Goal: Transaction & Acquisition: Book appointment/travel/reservation

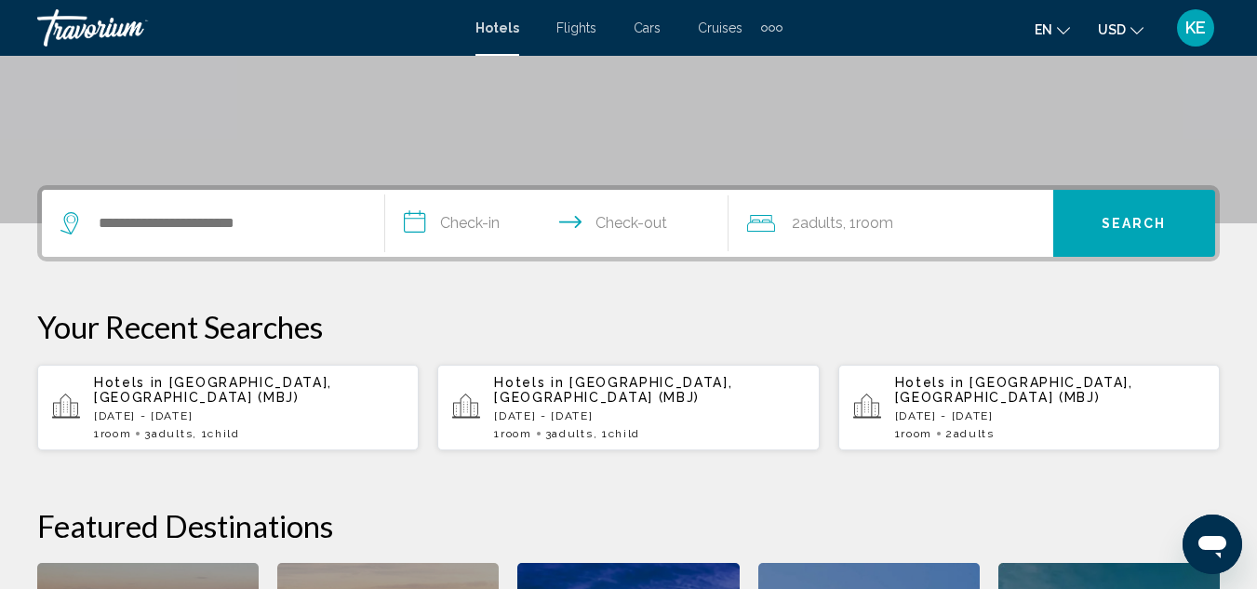
scroll to position [409, 0]
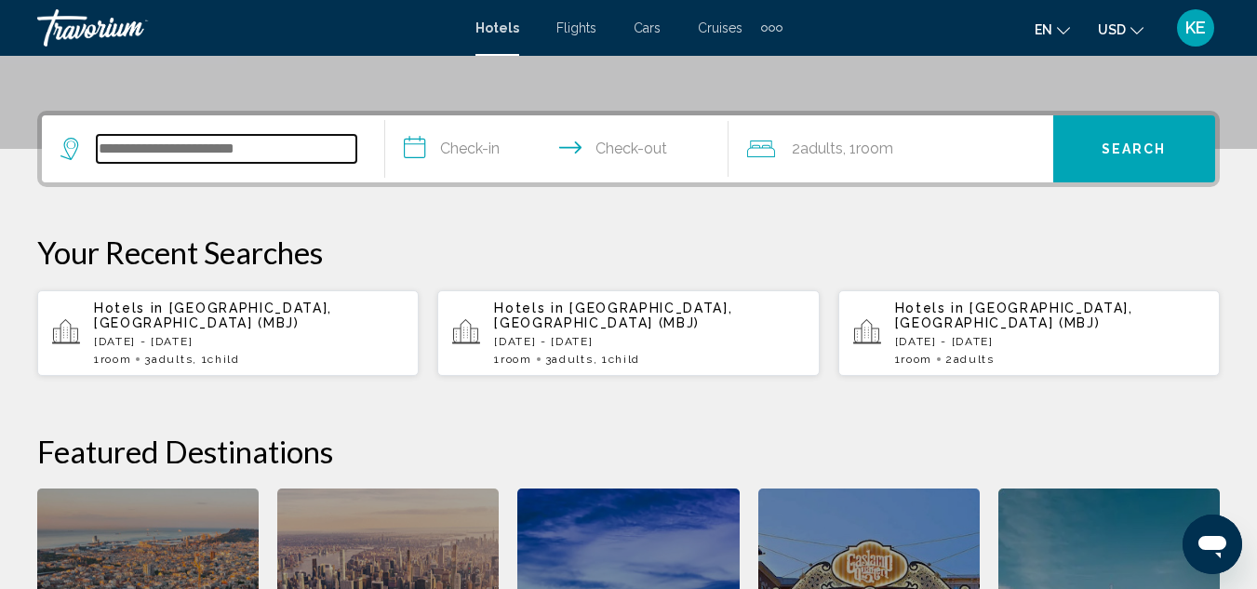
click at [236, 142] on input "Search widget" at bounding box center [226, 149] width 259 height 28
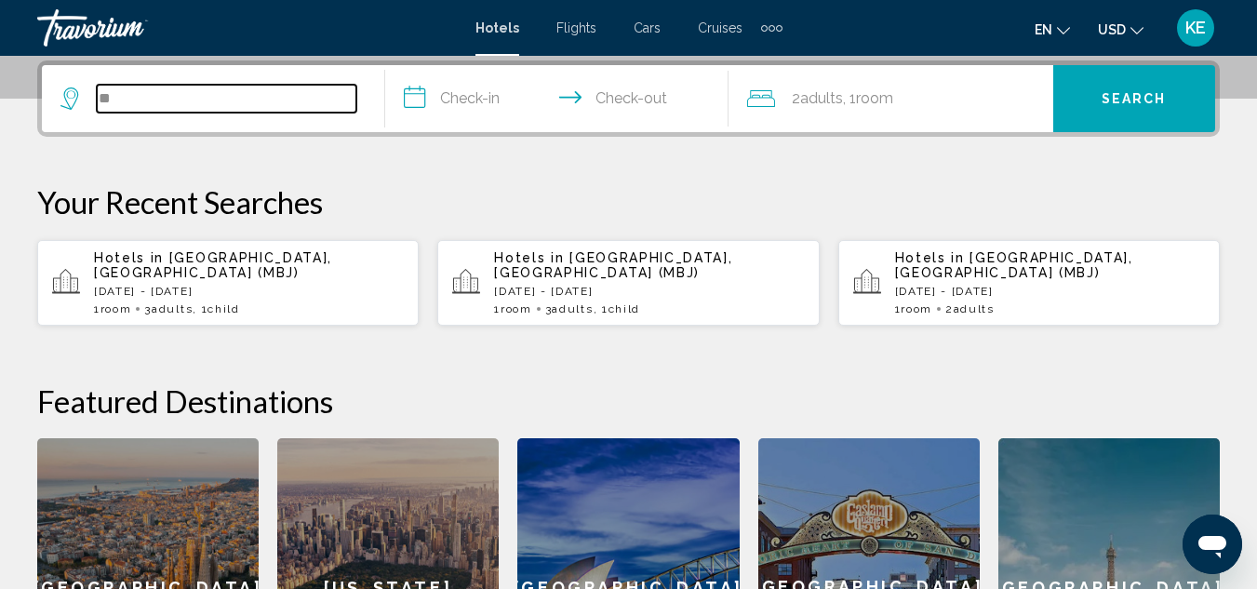
type input "*"
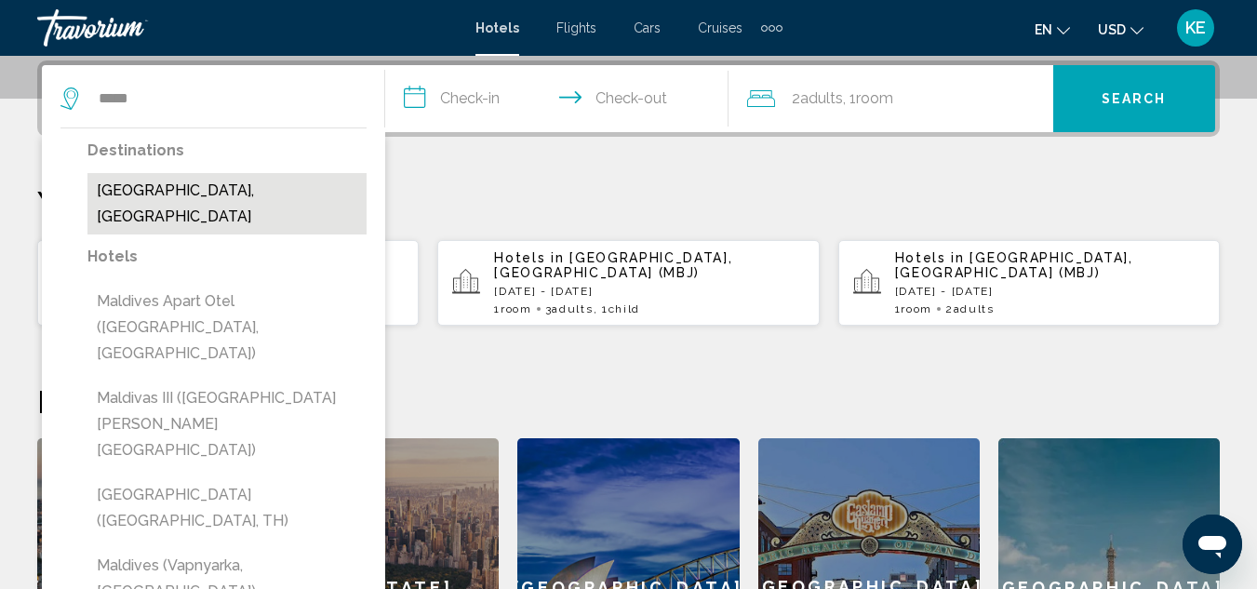
click at [211, 189] on button "[GEOGRAPHIC_DATA], [GEOGRAPHIC_DATA]" at bounding box center [226, 203] width 279 height 61
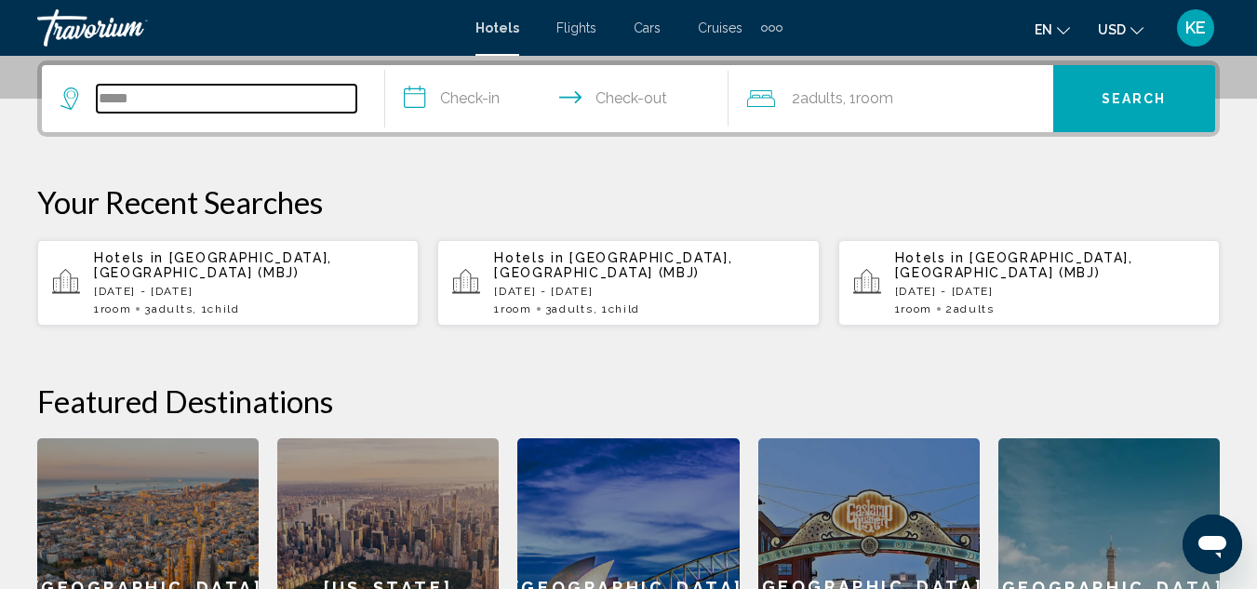
type input "**********"
click at [473, 105] on input "**********" at bounding box center [560, 101] width 351 height 73
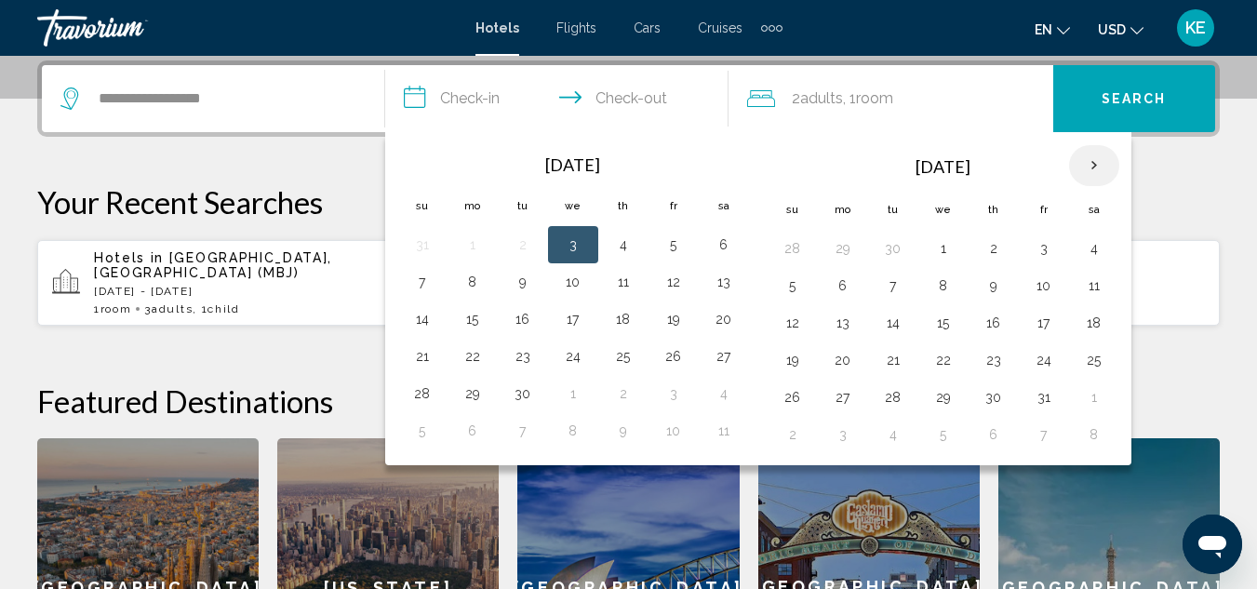
click at [1094, 166] on th "Next month" at bounding box center [1094, 165] width 50 height 41
click at [1094, 170] on th "Next month" at bounding box center [1094, 165] width 50 height 41
click at [1085, 169] on th "Next month" at bounding box center [1094, 165] width 50 height 41
click at [842, 329] on button "9" at bounding box center [843, 323] width 30 height 26
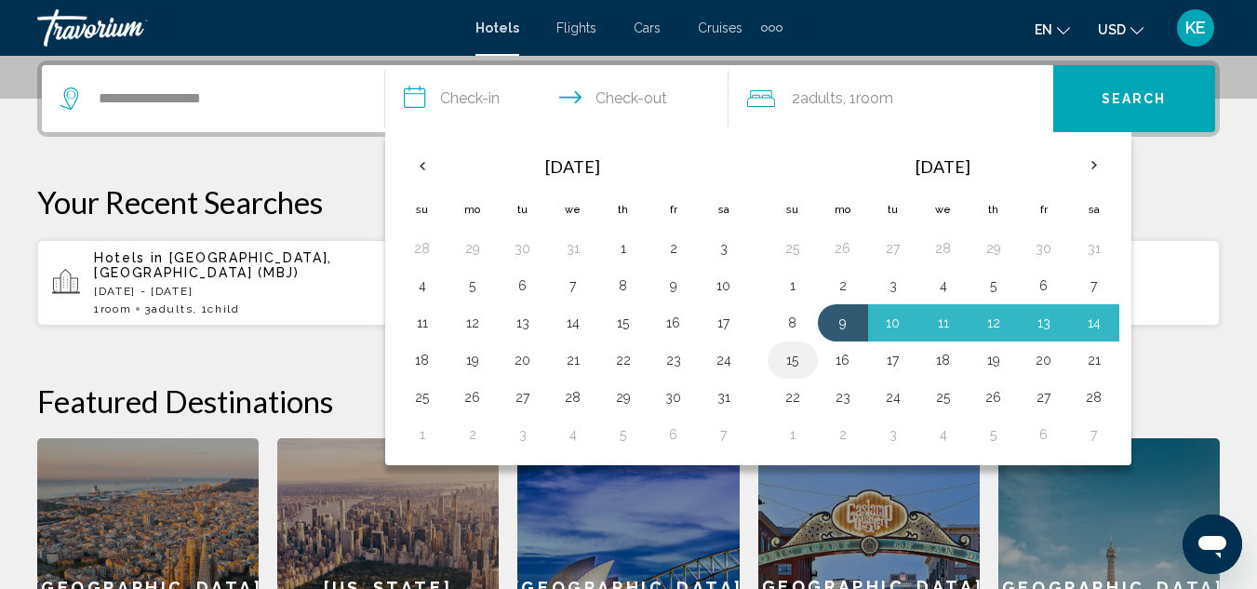
click at [794, 366] on button "15" at bounding box center [793, 360] width 30 height 26
type input "**********"
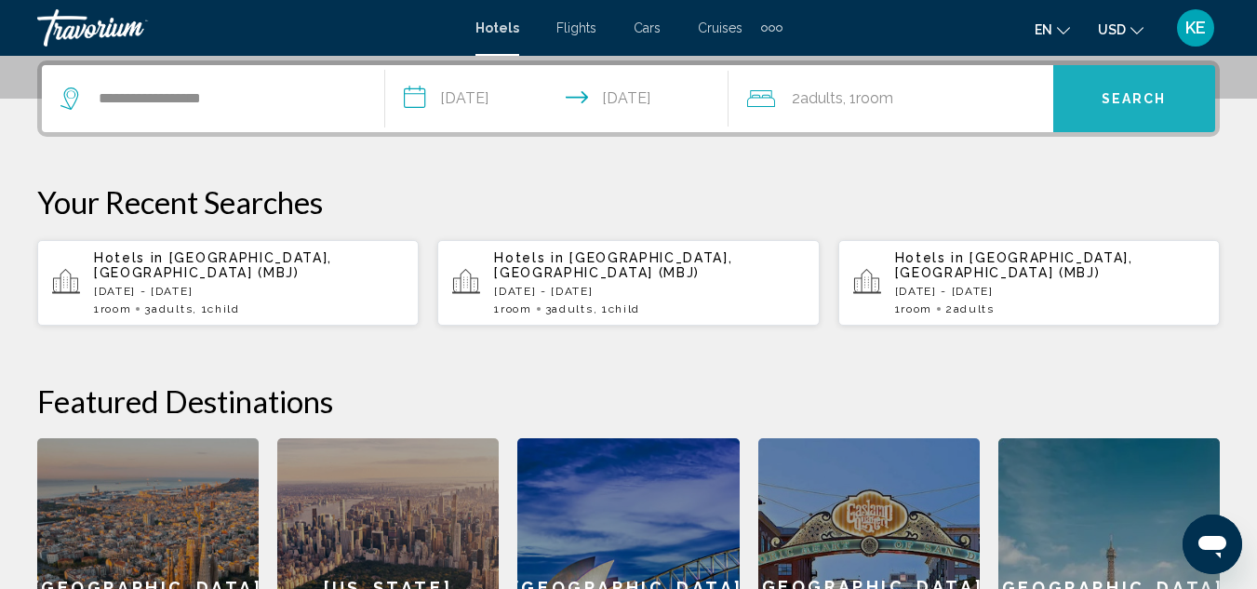
click at [1107, 98] on span "Search" at bounding box center [1133, 99] width 65 height 15
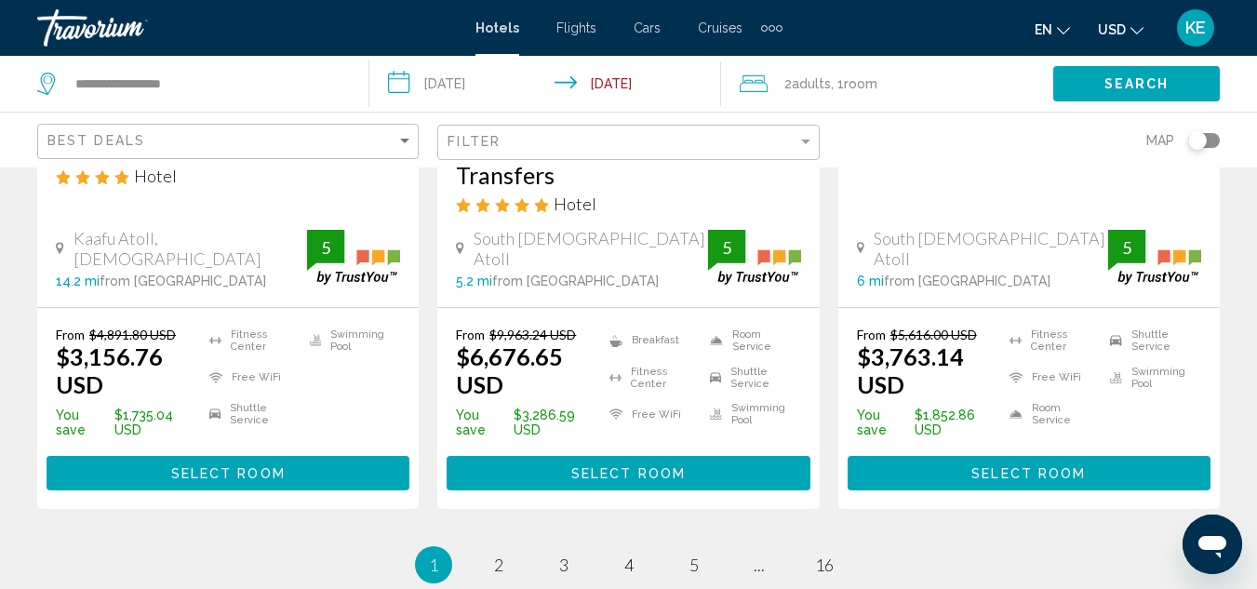
scroll to position [2707, 0]
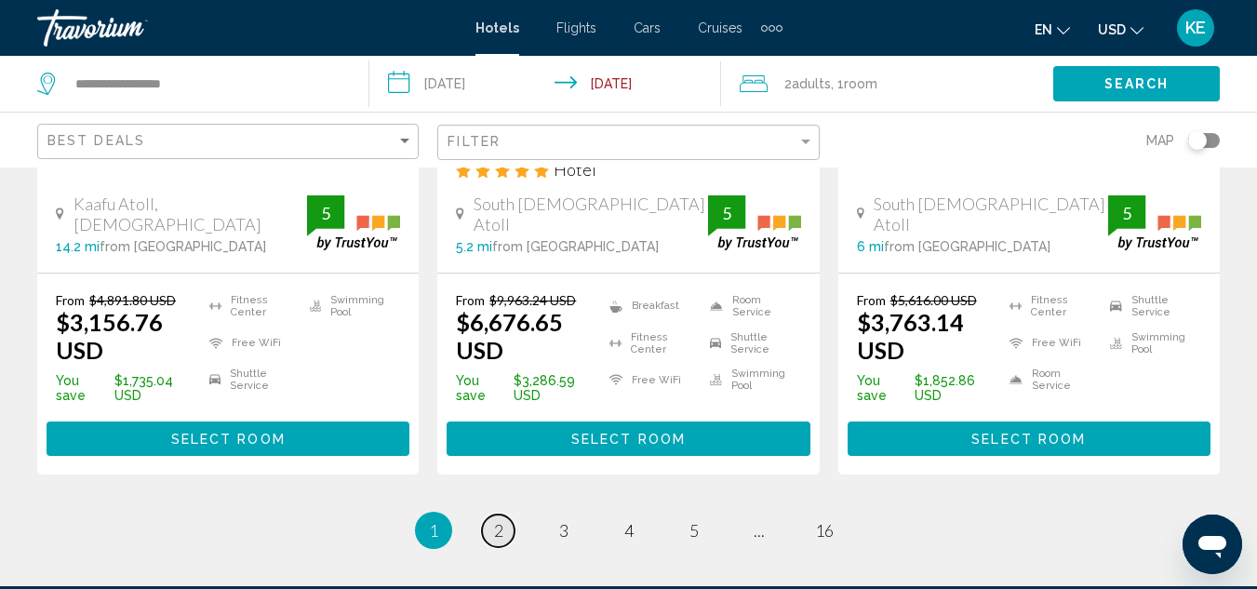
click at [507, 514] on link "page 2" at bounding box center [498, 530] width 33 height 33
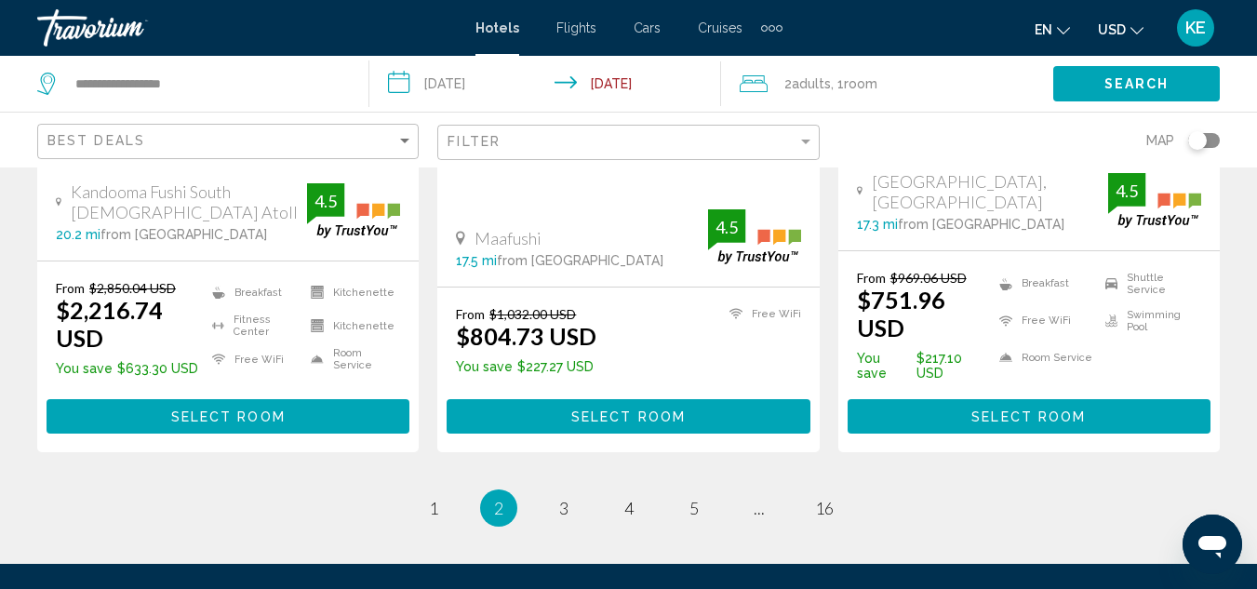
scroll to position [2702, 0]
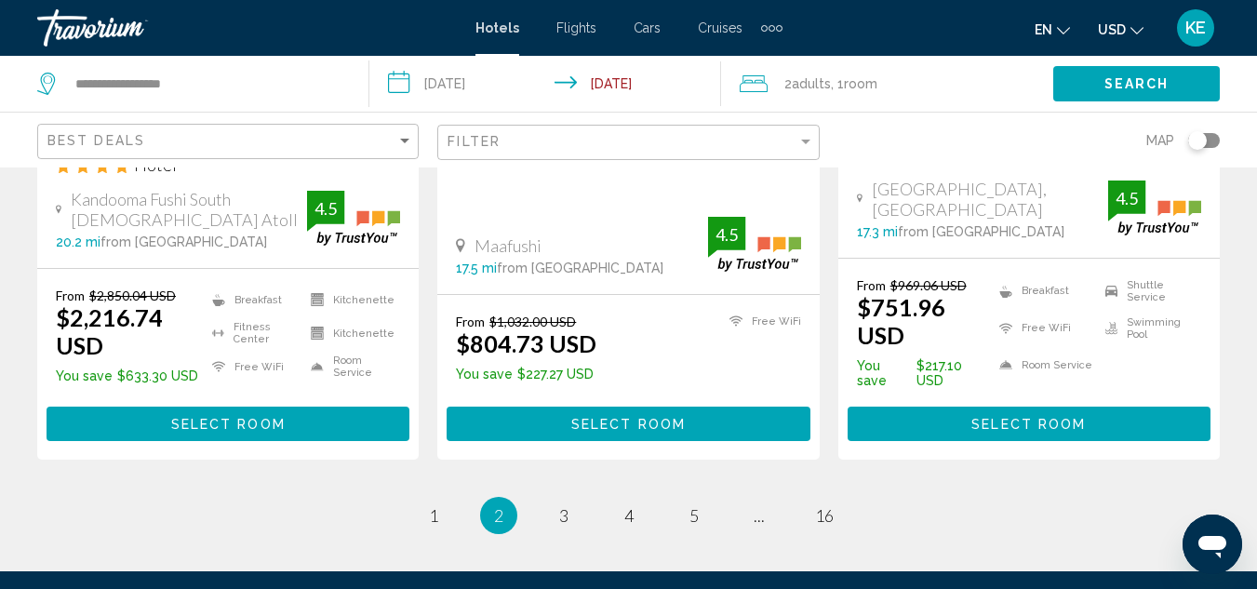
click at [572, 497] on li "page 3" at bounding box center [563, 515] width 37 height 37
click at [563, 505] on span "3" at bounding box center [563, 515] width 9 height 20
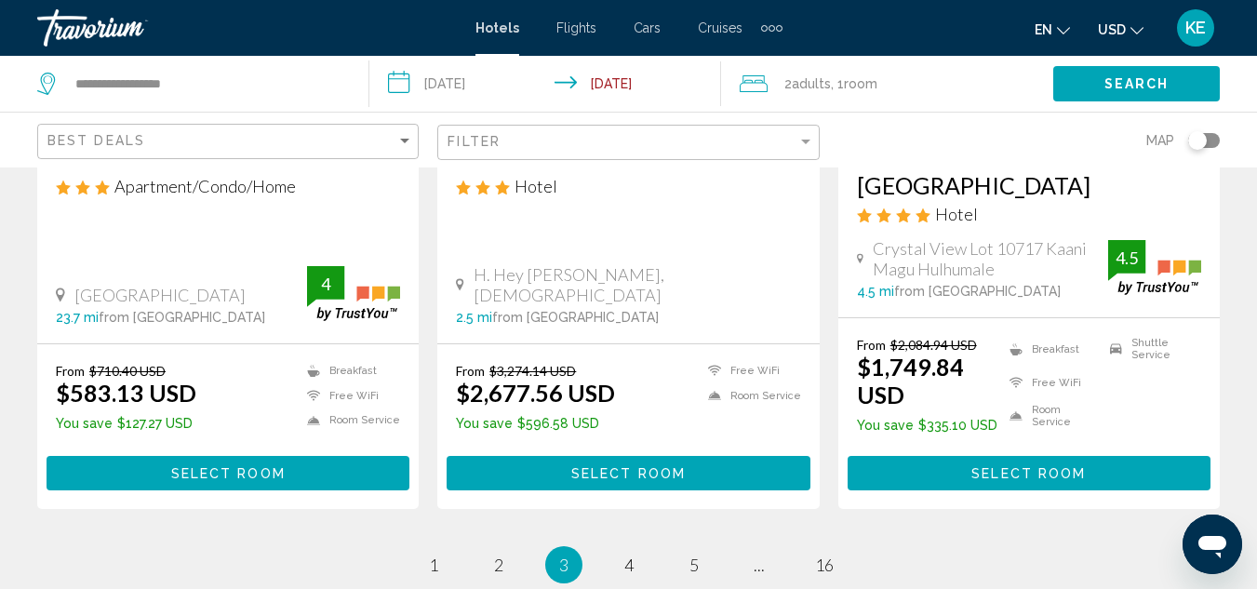
scroll to position [2607, 0]
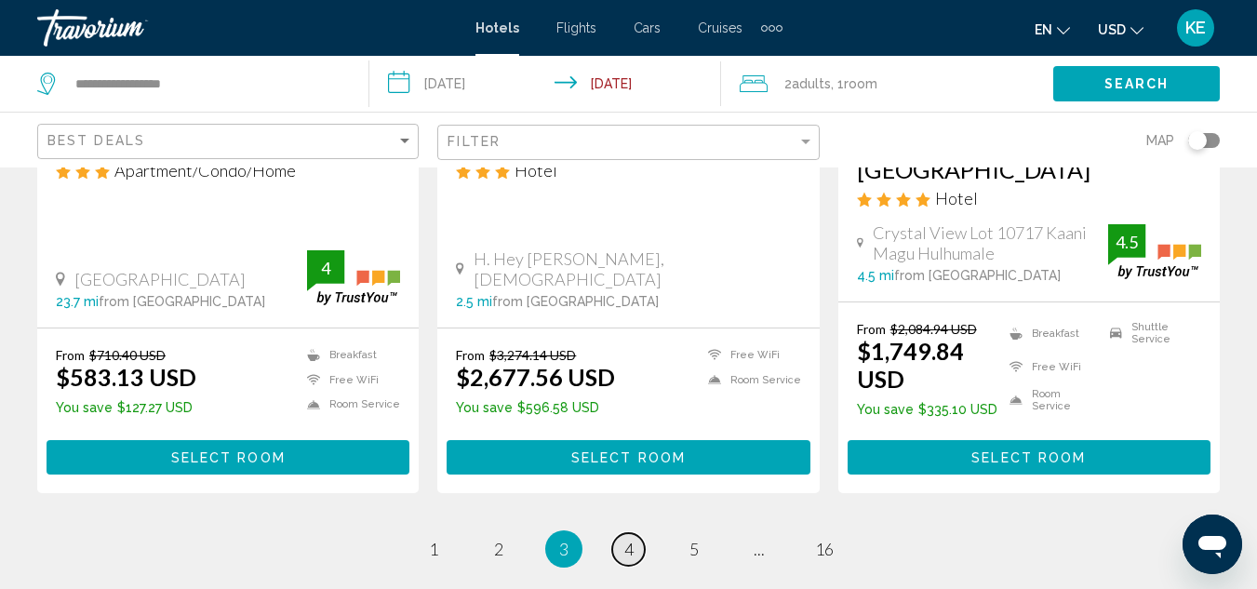
click at [628, 539] on span "4" at bounding box center [628, 549] width 9 height 20
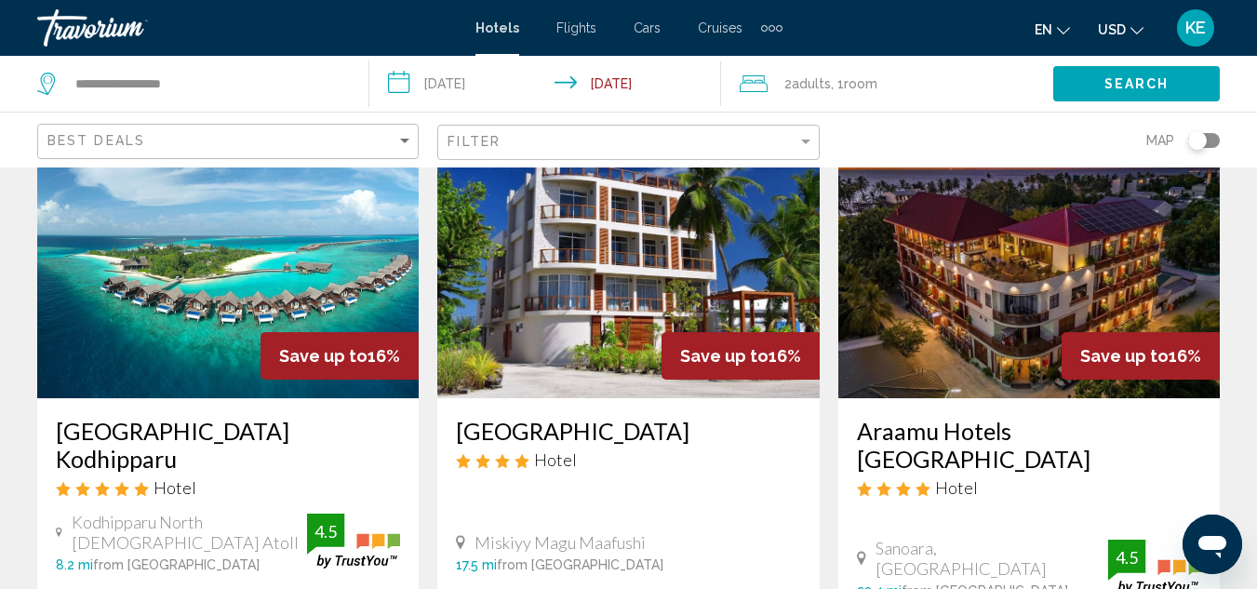
scroll to position [131, 0]
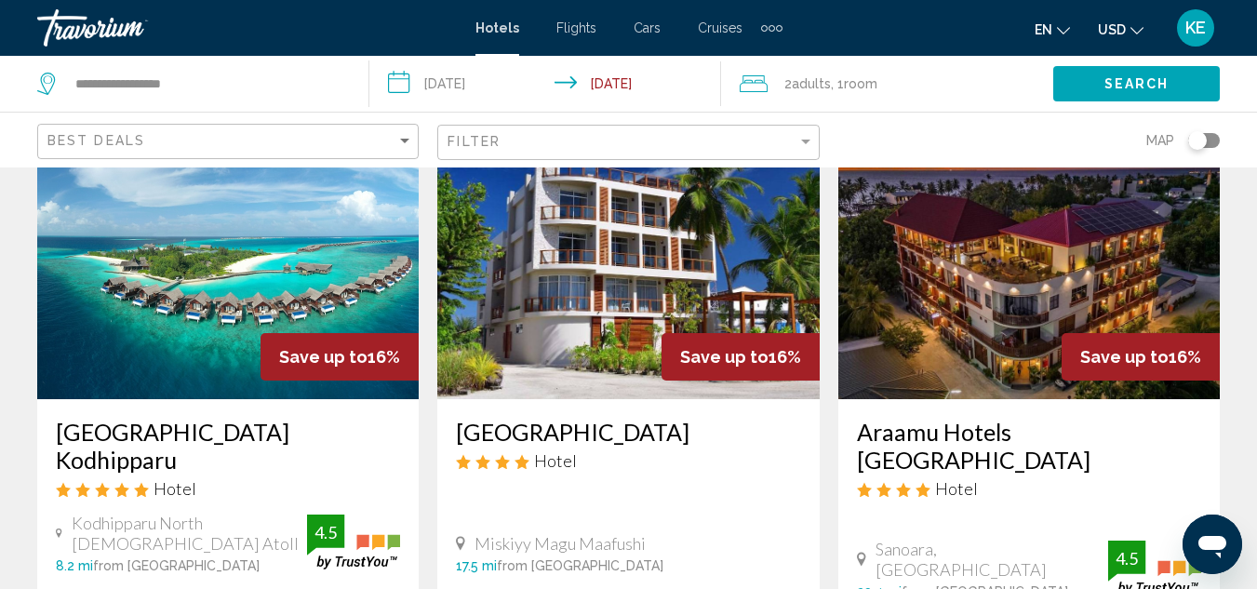
click at [299, 282] on img "Main content" at bounding box center [227, 250] width 381 height 298
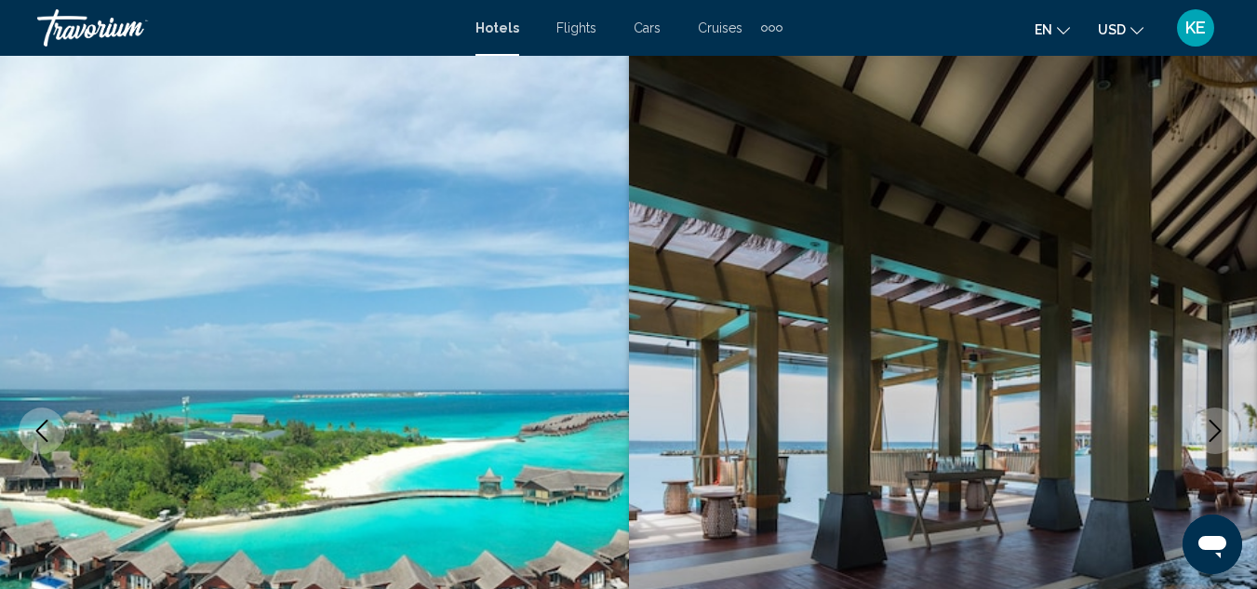
scroll to position [52, 0]
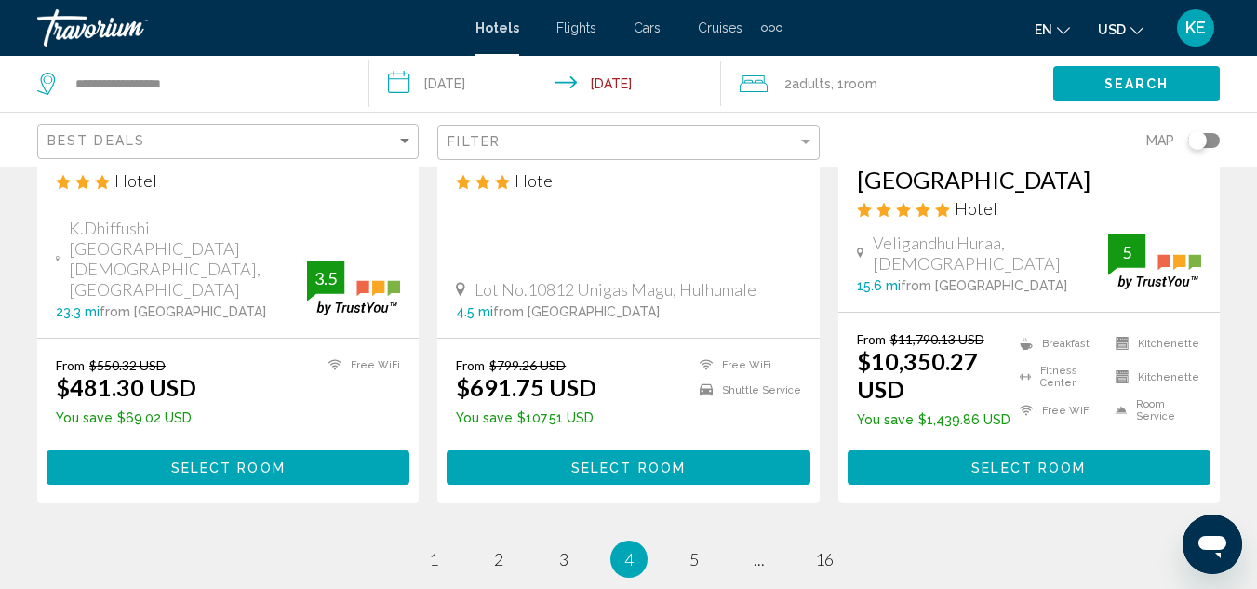
scroll to position [2546, 0]
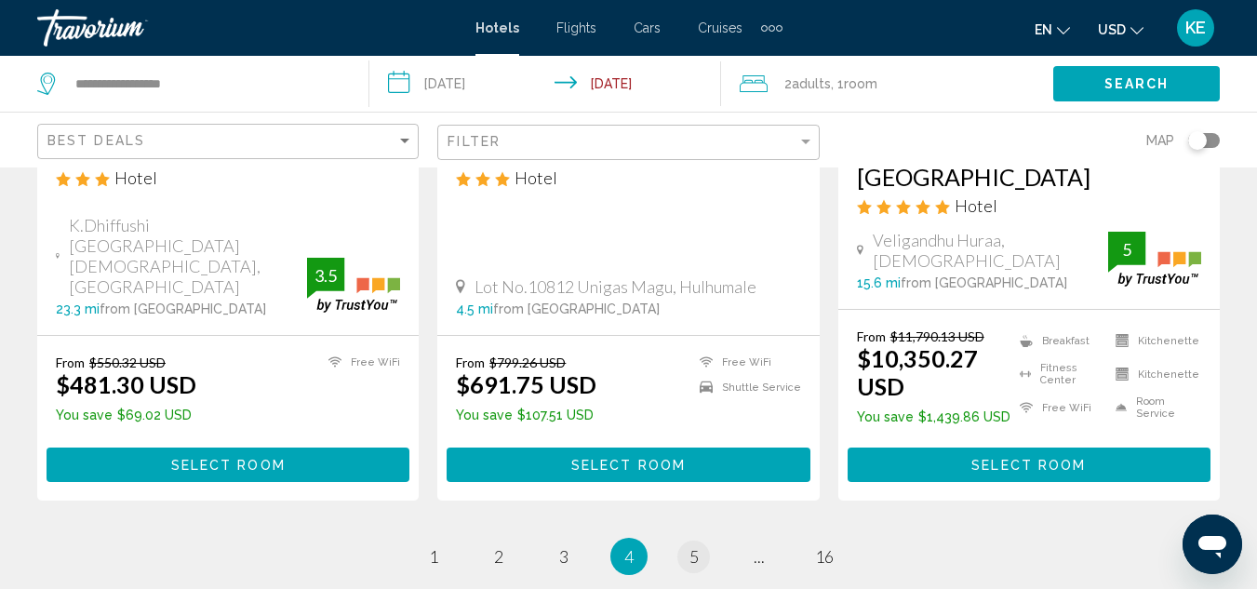
click at [693, 546] on span "5" at bounding box center [693, 556] width 9 height 20
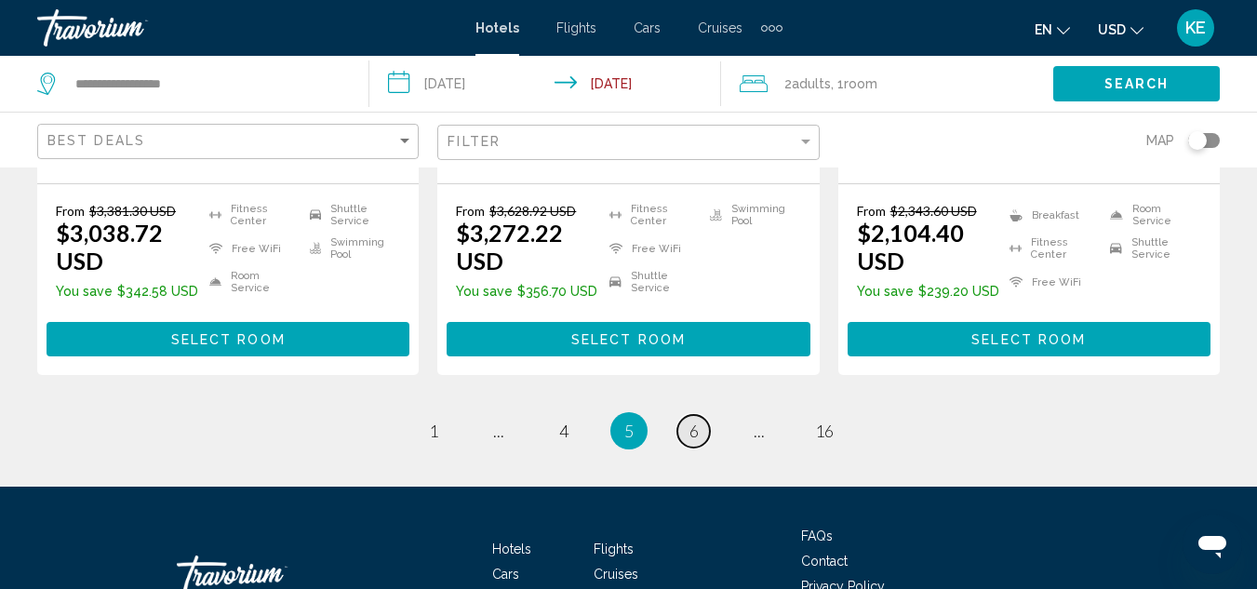
scroll to position [2736, 0]
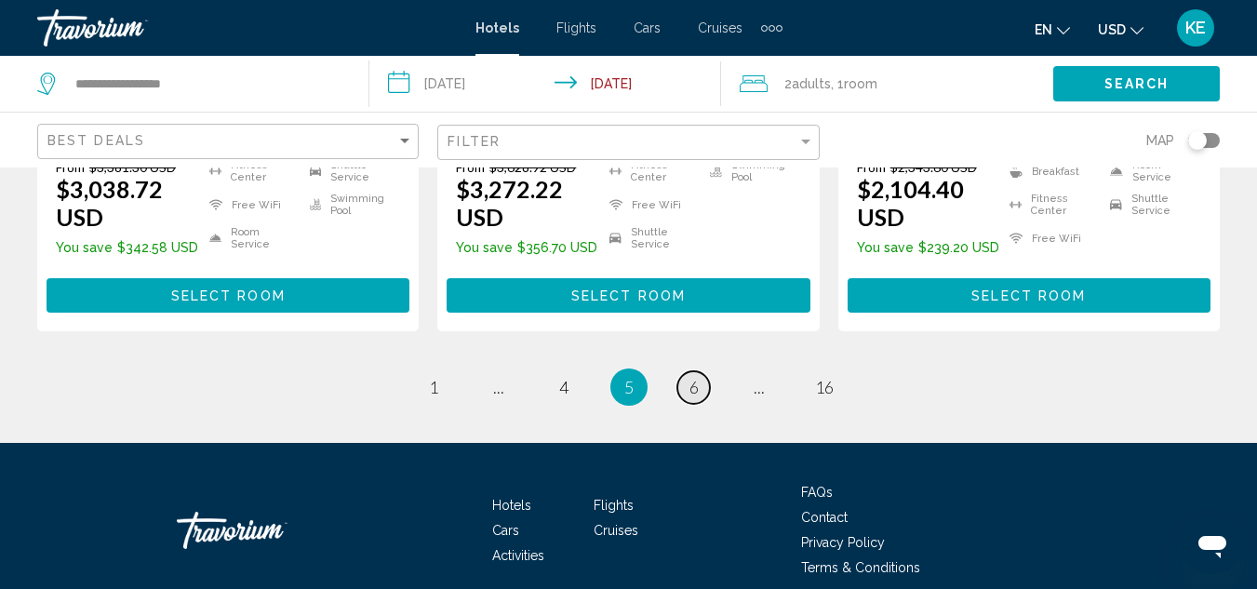
click at [693, 377] on span "6" at bounding box center [693, 387] width 9 height 20
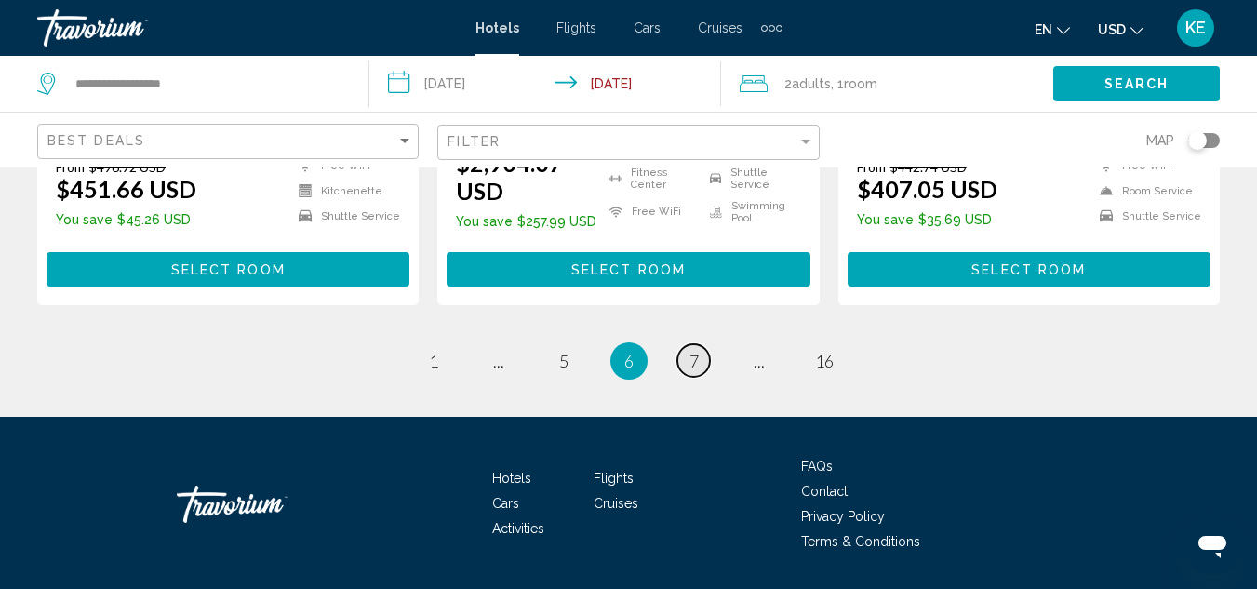
scroll to position [2757, 0]
